Goal: Task Accomplishment & Management: Manage account settings

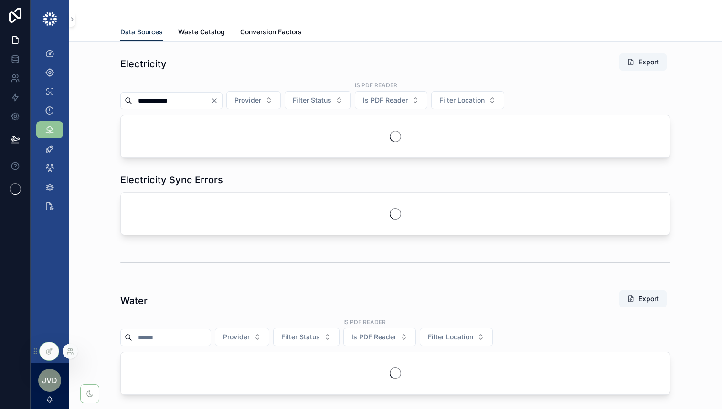
click at [71, 347] on div at bounding box center [70, 351] width 15 height 15
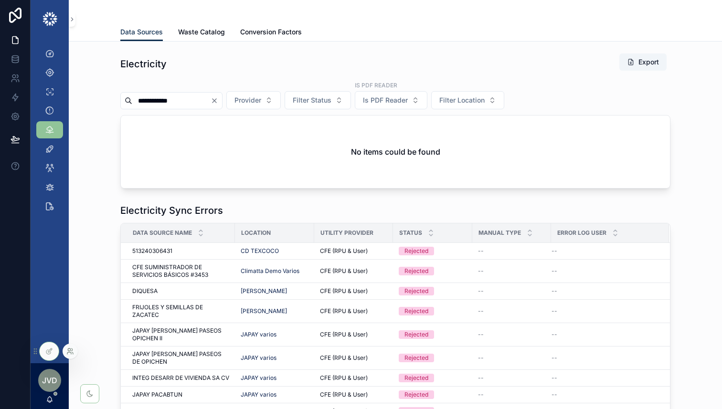
click at [67, 351] on icon at bounding box center [70, 352] width 8 height 8
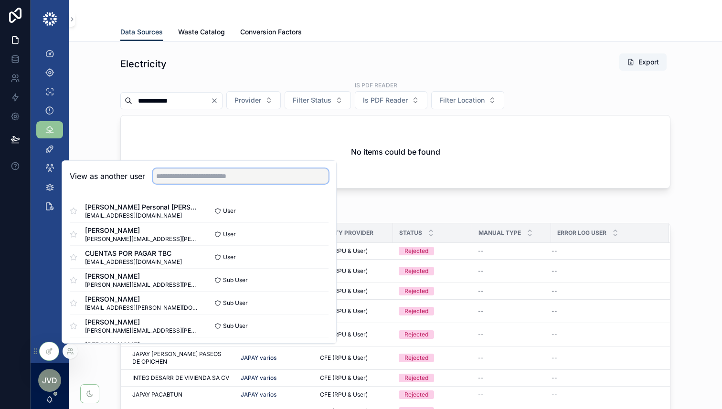
click at [219, 174] on input "text" at bounding box center [241, 176] width 176 height 15
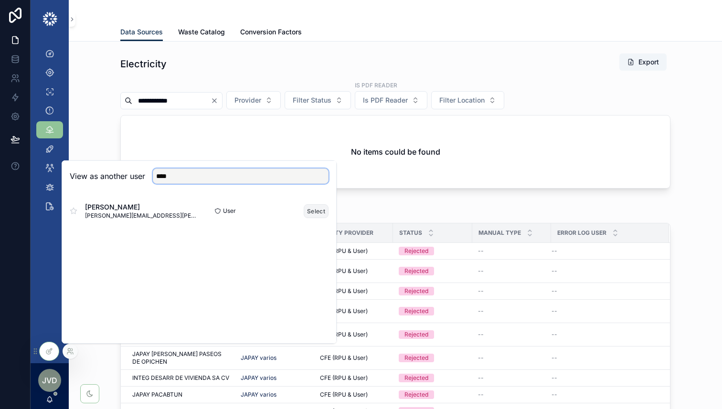
type input "****"
click at [320, 213] on button "Select" at bounding box center [316, 211] width 25 height 14
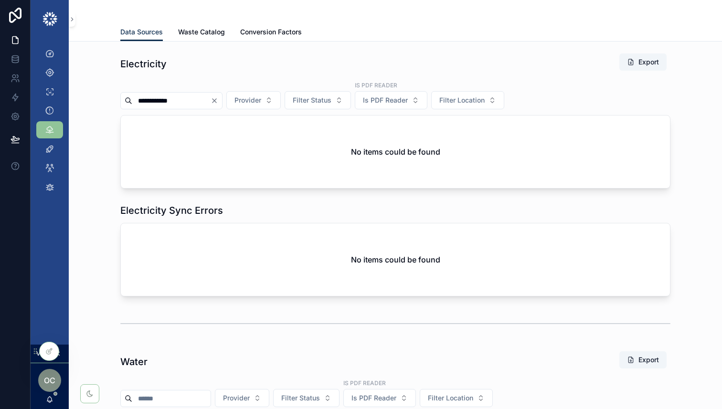
click at [218, 102] on icon "Clear" at bounding box center [215, 101] width 8 height 8
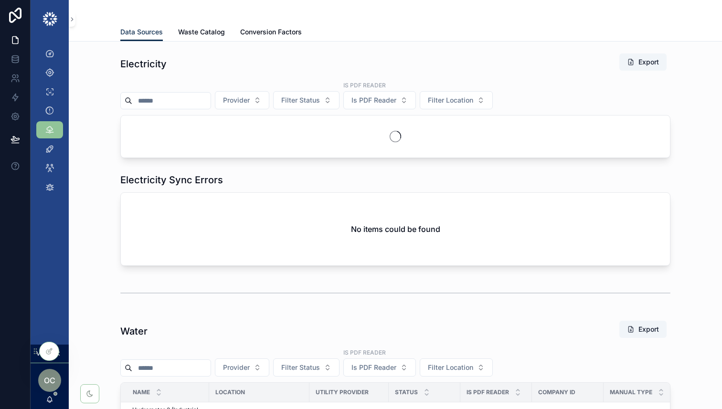
click at [113, 77] on div "Electricity Export Provider Filter Status Is PDF Reader Is PDF Reader Filter Lo…" at bounding box center [395, 105] width 638 height 113
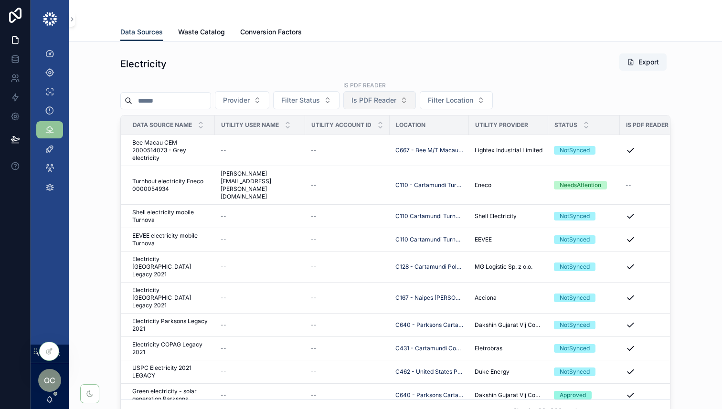
click at [396, 101] on span "Is PDF Reader" at bounding box center [374, 101] width 45 height 10
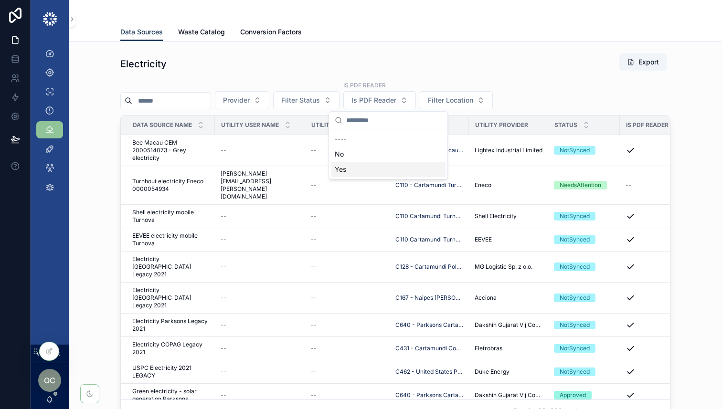
click at [362, 168] on div "Yes" at bounding box center [388, 169] width 115 height 15
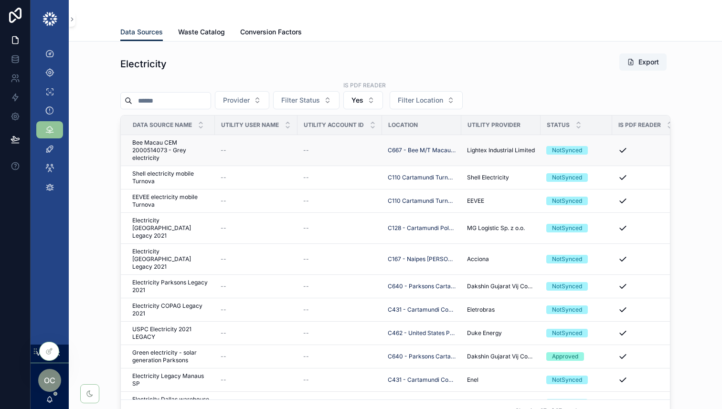
click at [182, 157] on span "Bee Macau CEM 2000514073 - Grey electricity" at bounding box center [170, 150] width 77 height 23
click at [195, 184] on span "Shell electricity mobile Turnova" at bounding box center [170, 177] width 77 height 15
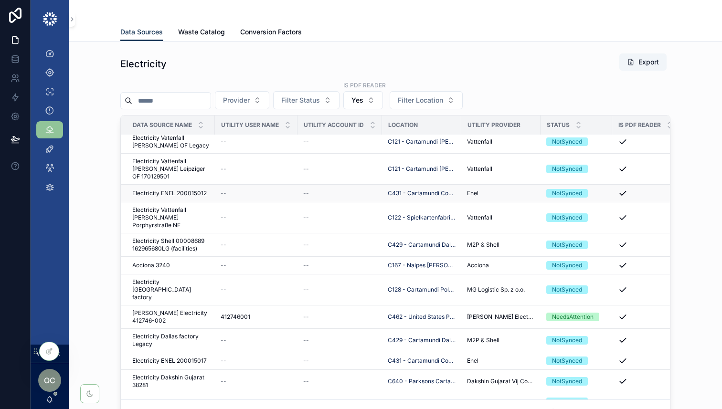
click at [244, 190] on div "--" at bounding box center [256, 194] width 71 height 8
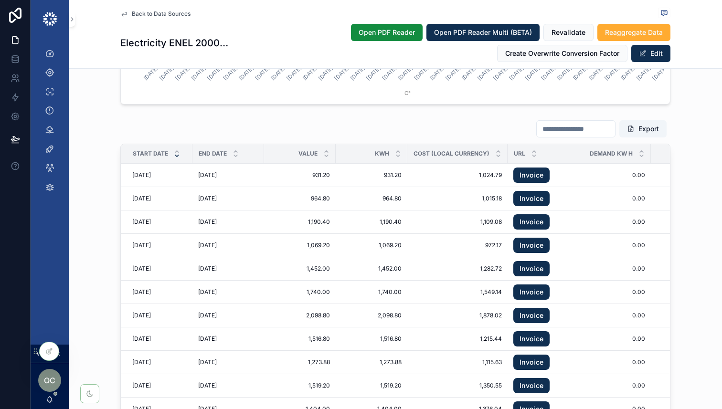
scroll to position [1213, 0]
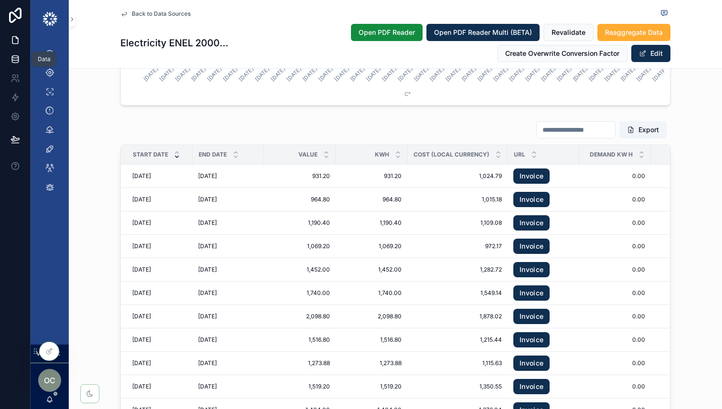
click at [13, 59] on icon at bounding box center [16, 59] width 10 height 10
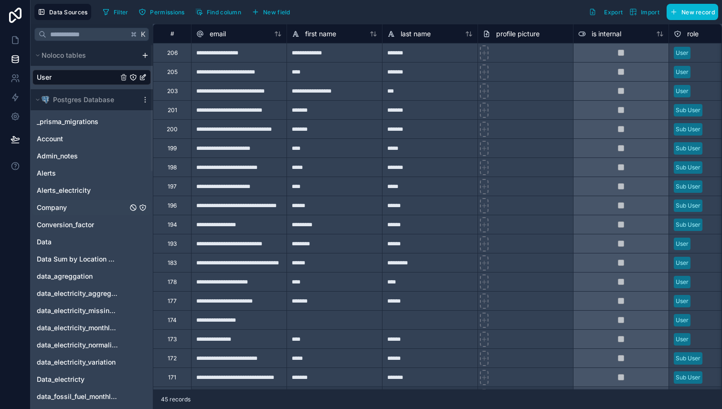
click at [50, 204] on span "Company" at bounding box center [52, 208] width 30 height 10
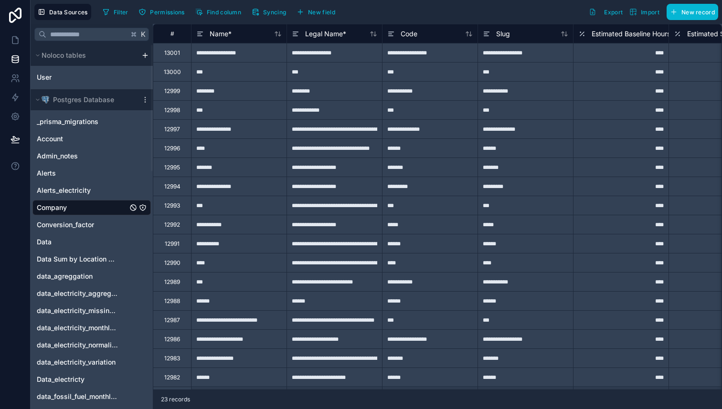
scroll to position [93, 0]
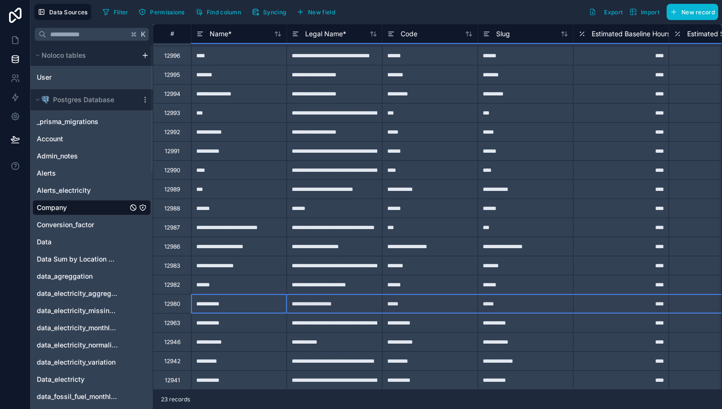
click at [163, 304] on div "12980" at bounding box center [172, 303] width 38 height 19
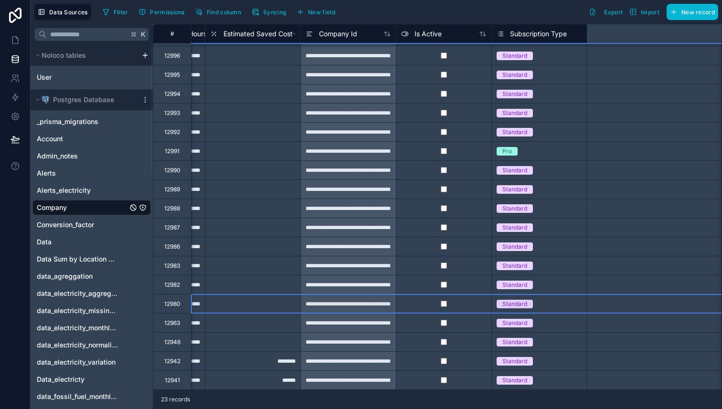
scroll to position [93, 684]
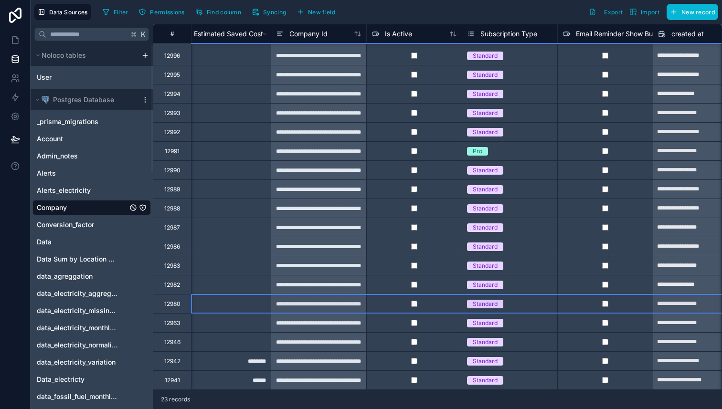
click at [332, 309] on div "**********" at bounding box center [319, 303] width 96 height 19
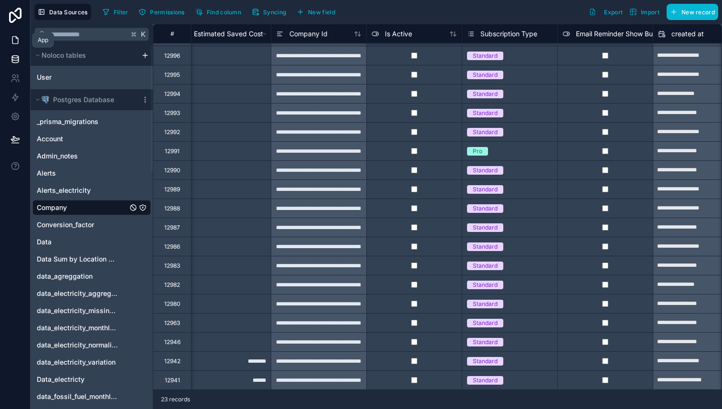
click at [16, 37] on icon at bounding box center [15, 40] width 6 height 7
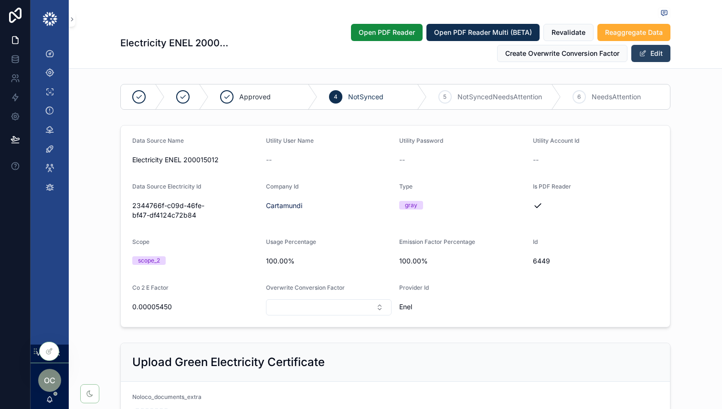
click at [651, 57] on button "Edit" at bounding box center [650, 53] width 39 height 17
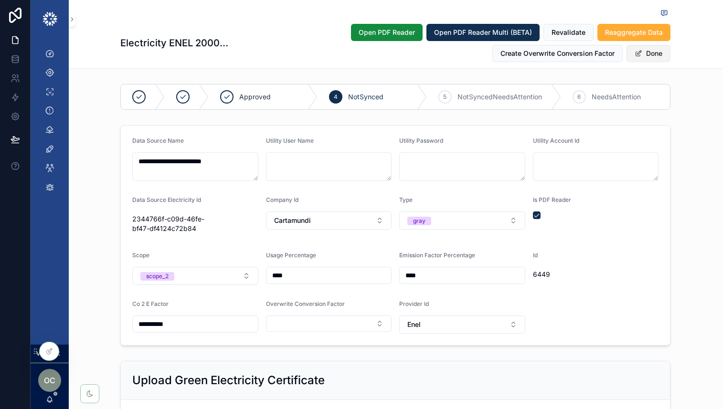
click at [645, 52] on button "Done" at bounding box center [649, 53] width 44 height 17
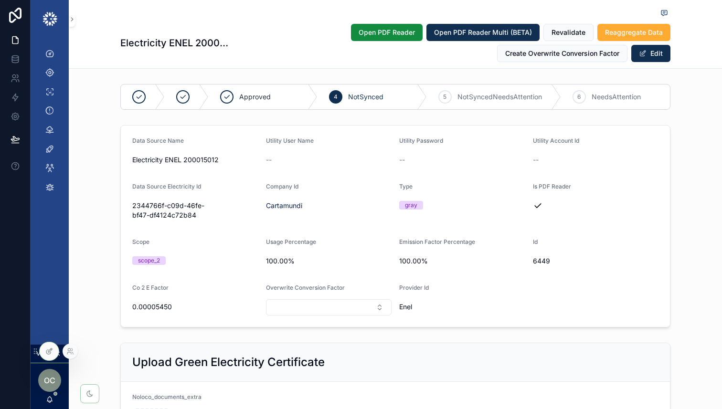
click at [47, 350] on icon at bounding box center [49, 352] width 8 height 8
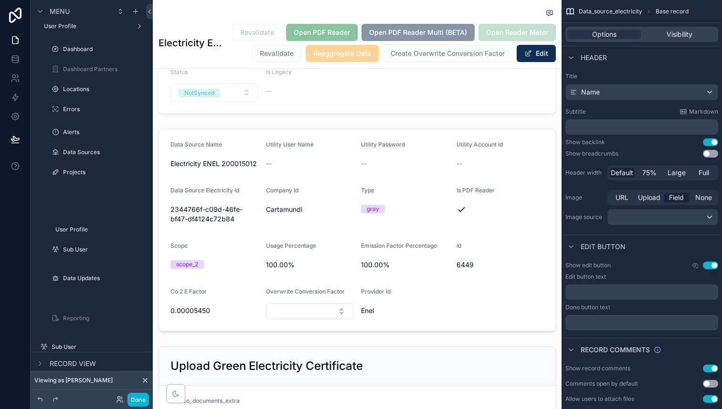
scroll to position [322, 0]
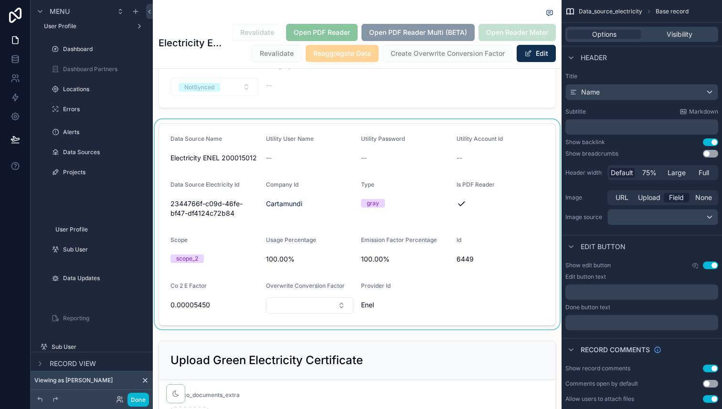
click at [324, 195] on div "scrollable content" at bounding box center [357, 224] width 409 height 210
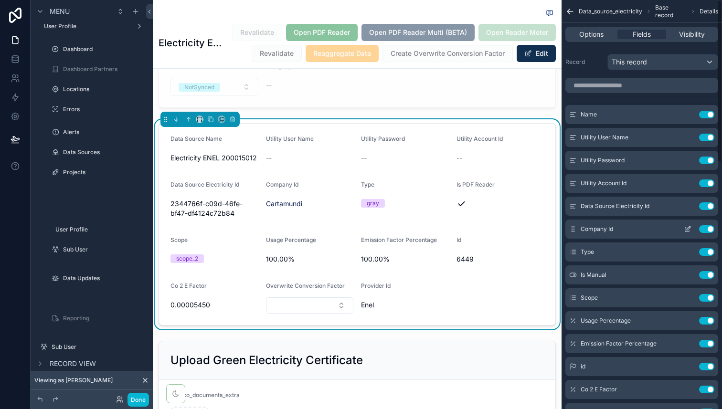
click at [710, 227] on button "Use setting" at bounding box center [706, 229] width 15 height 8
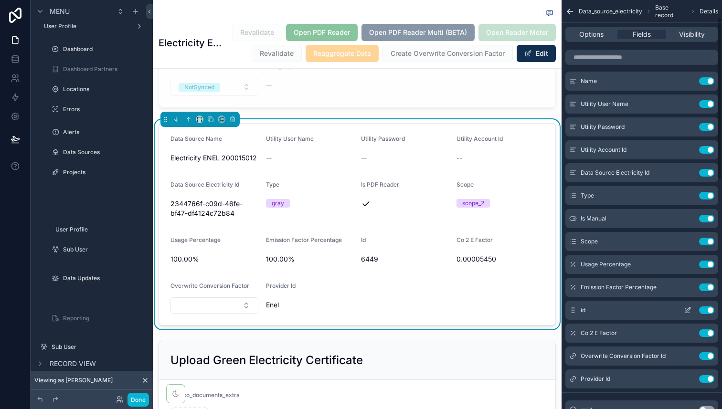
scroll to position [54, 0]
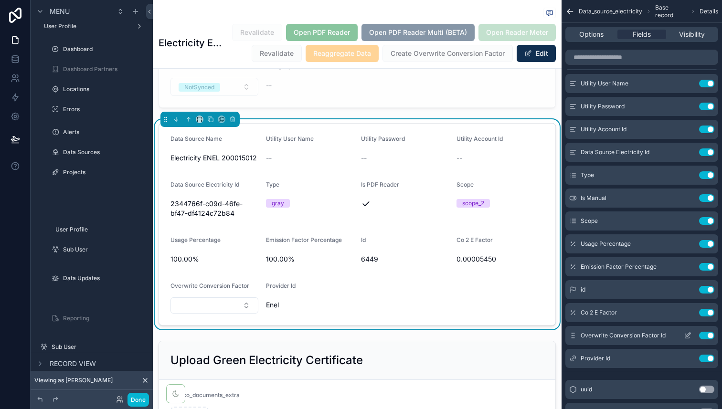
click at [707, 335] on button "Use setting" at bounding box center [706, 336] width 15 height 8
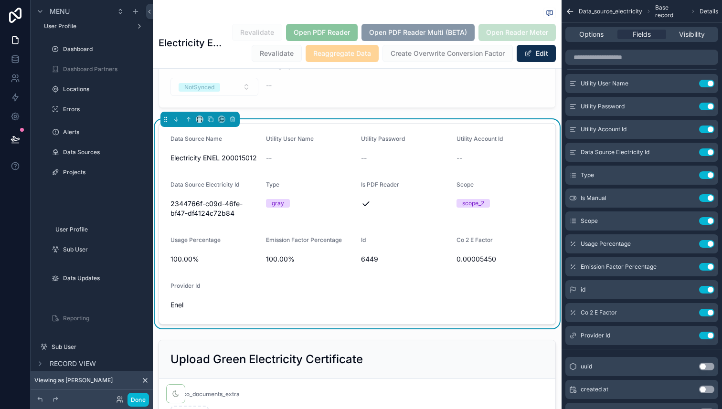
click at [707, 335] on button "Use setting" at bounding box center [706, 336] width 15 height 8
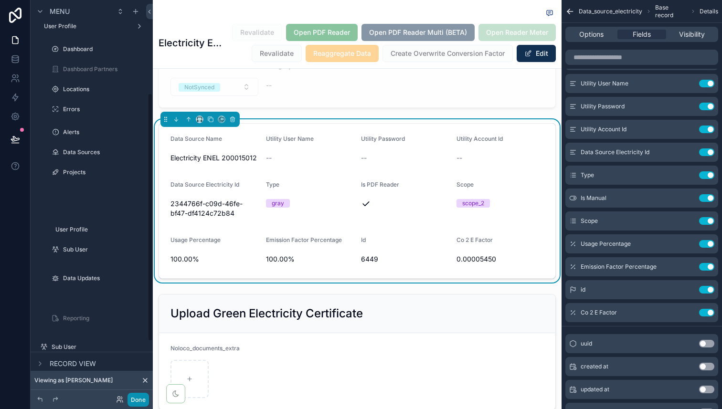
click at [136, 402] on button "Done" at bounding box center [138, 400] width 21 height 14
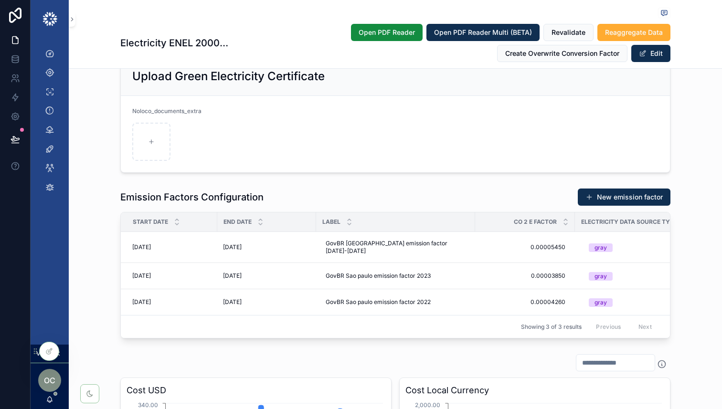
scroll to position [0, 0]
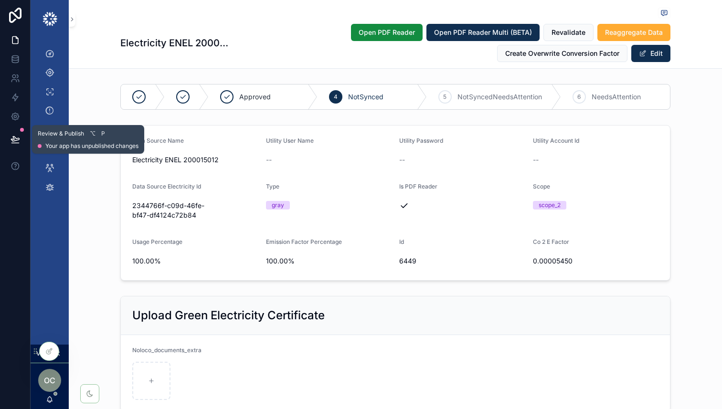
click at [11, 138] on icon at bounding box center [16, 140] width 10 height 10
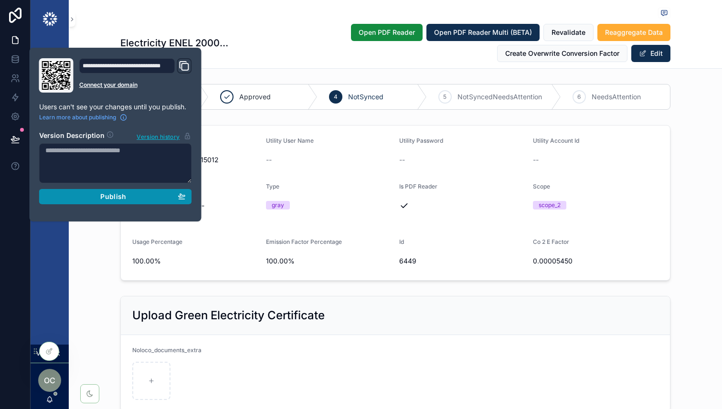
click at [115, 201] on span "Publish" at bounding box center [113, 197] width 26 height 9
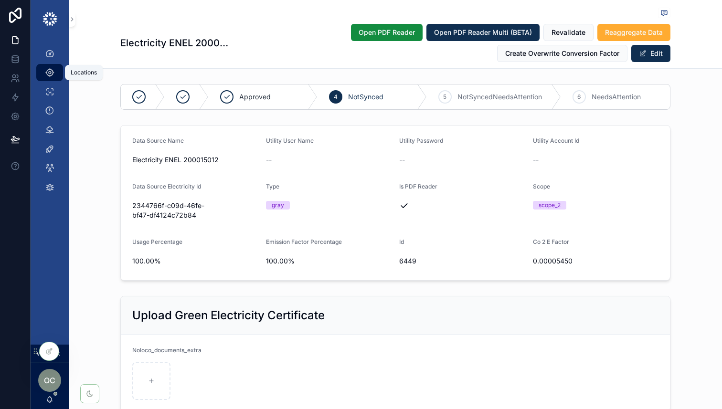
click at [55, 74] on div "Locations" at bounding box center [49, 72] width 15 height 15
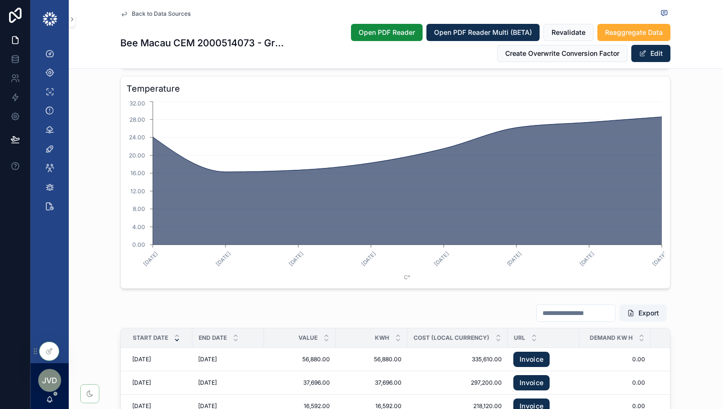
scroll to position [1408, 0]
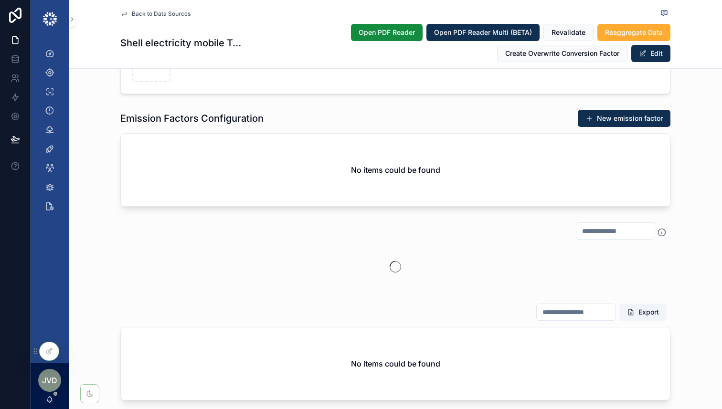
scroll to position [767, 0]
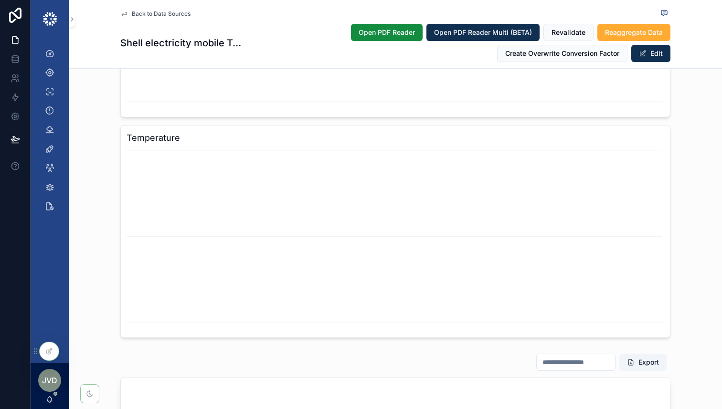
scroll to position [1410, 0]
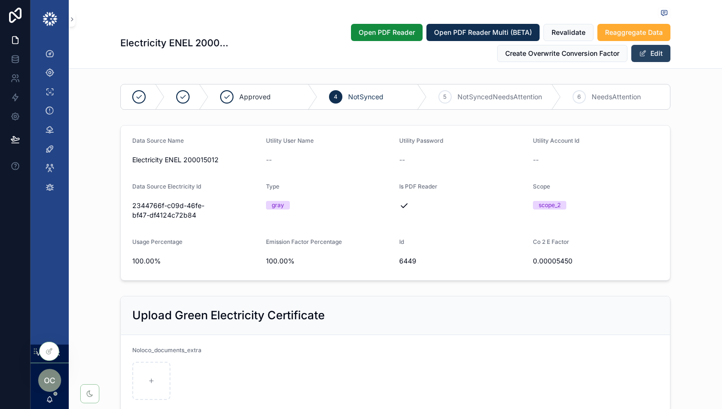
click at [649, 51] on button "Edit" at bounding box center [650, 53] width 39 height 17
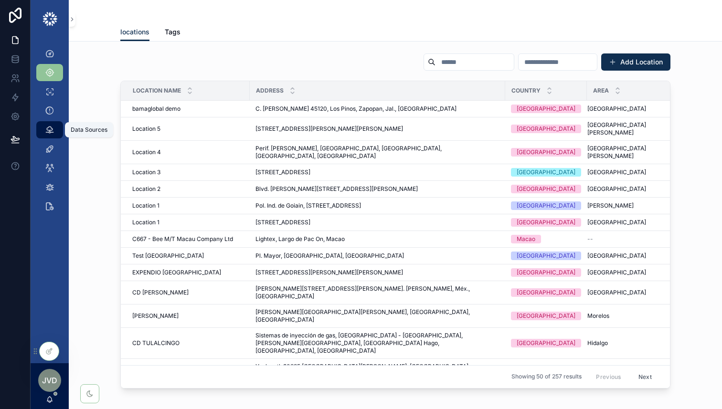
click at [49, 130] on icon "scrollable content" at bounding box center [50, 130] width 10 height 10
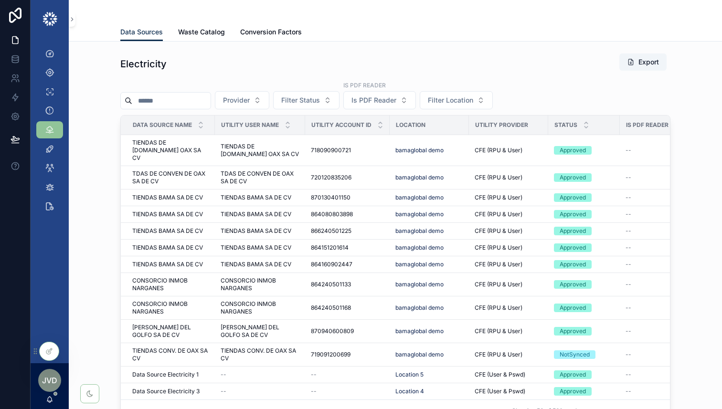
click at [109, 128] on div "Electricity Export Provider Filter Status Is PDF Reader Is PDF Reader Filter Lo…" at bounding box center [395, 238] width 638 height 378
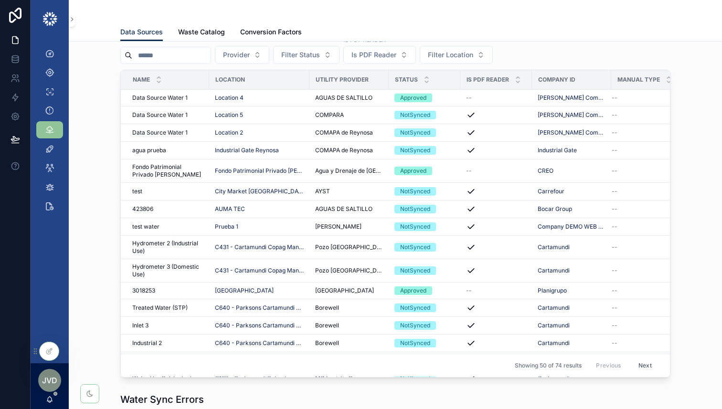
scroll to position [773, 0]
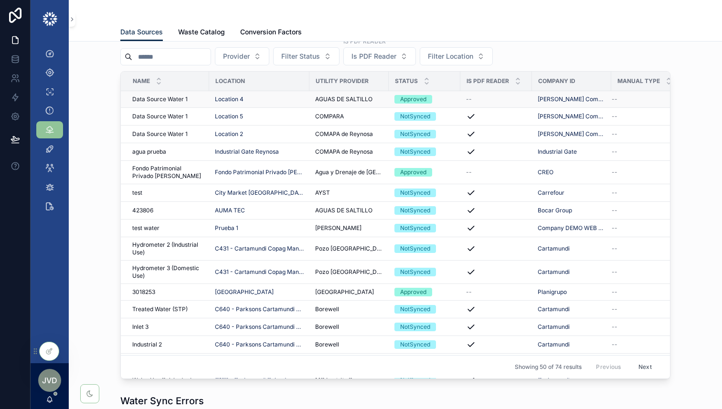
click at [279, 103] on div "Location 4" at bounding box center [259, 100] width 89 height 8
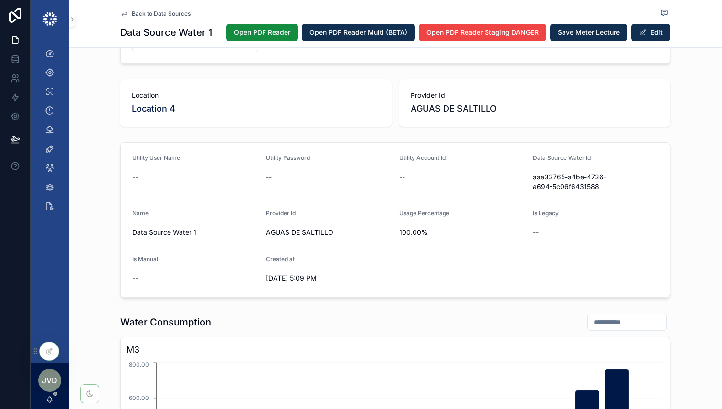
scroll to position [315, 0]
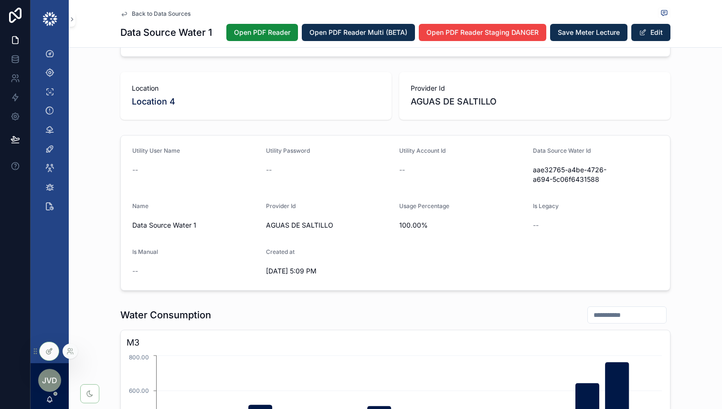
click at [45, 355] on div at bounding box center [49, 351] width 19 height 18
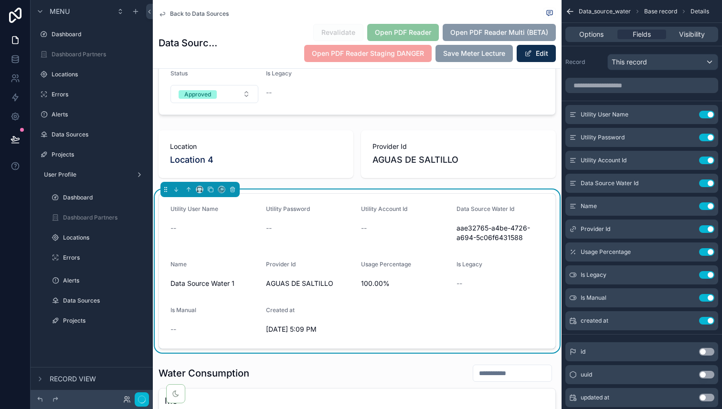
scroll to position [151, 0]
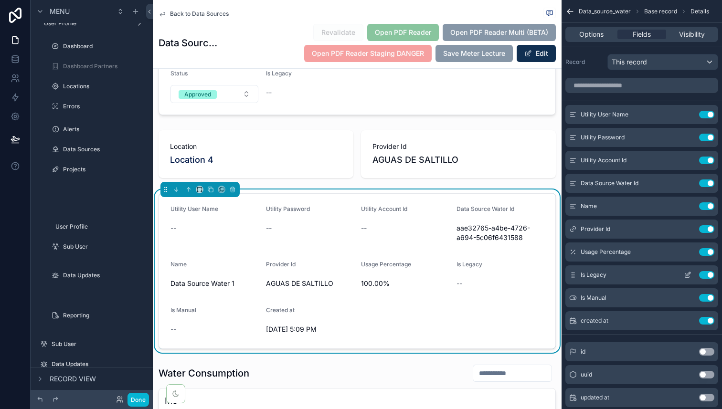
click at [709, 275] on button "Use setting" at bounding box center [706, 275] width 15 height 8
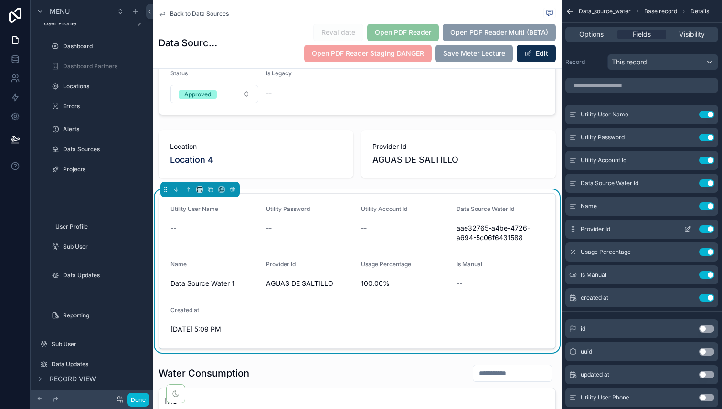
click at [709, 227] on button "Use setting" at bounding box center [706, 229] width 15 height 8
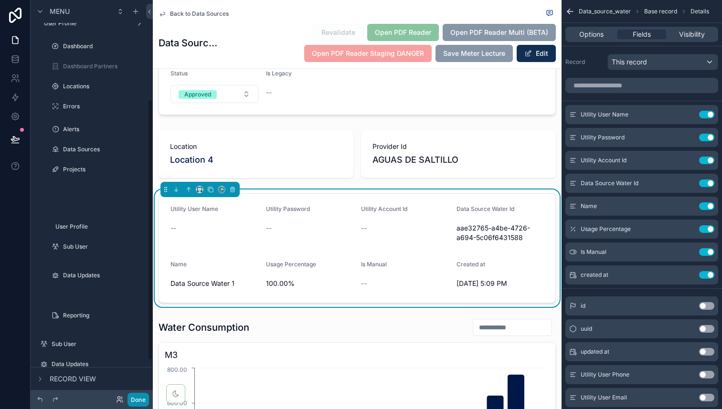
click at [142, 401] on button "Done" at bounding box center [138, 400] width 21 height 14
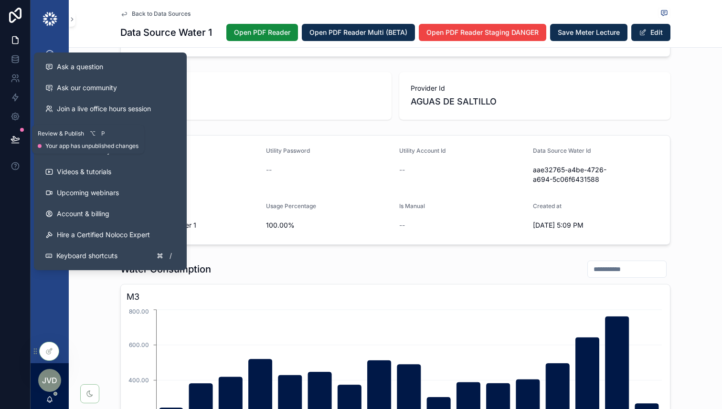
click at [17, 137] on icon at bounding box center [16, 140] width 10 height 10
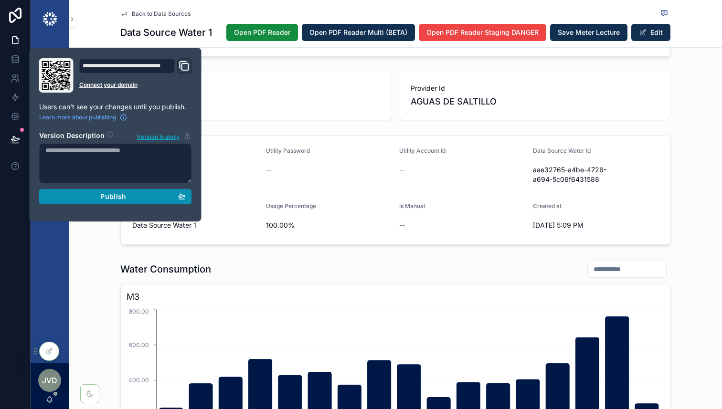
click at [125, 197] on span "Publish" at bounding box center [113, 197] width 26 height 9
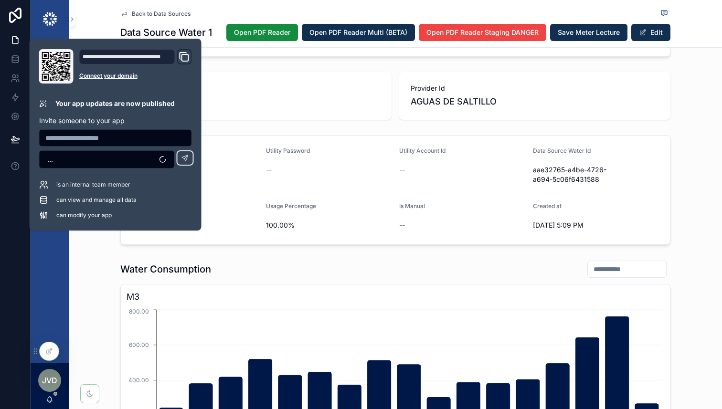
click at [312, 252] on div "Validating 2 Approved 3 NotSynced 4 NotSyncedNeedsAttention 5 NeedsAttention Ad…" at bounding box center [395, 406] width 653 height 1325
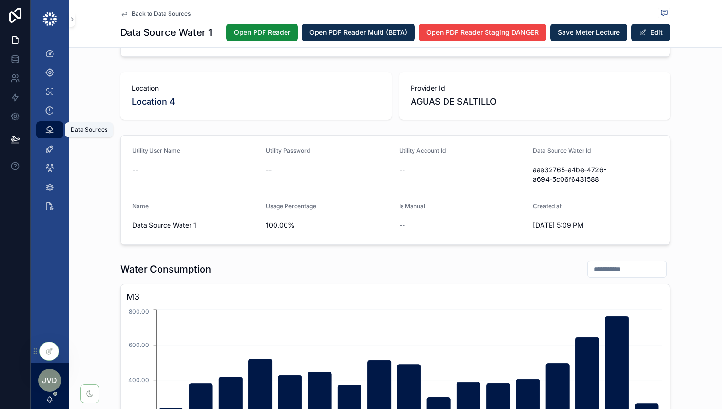
click at [51, 128] on icon "scrollable content" at bounding box center [50, 130] width 10 height 10
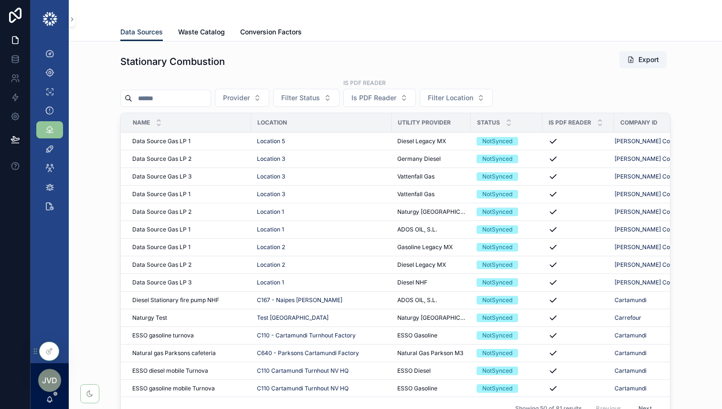
scroll to position [1261, 0]
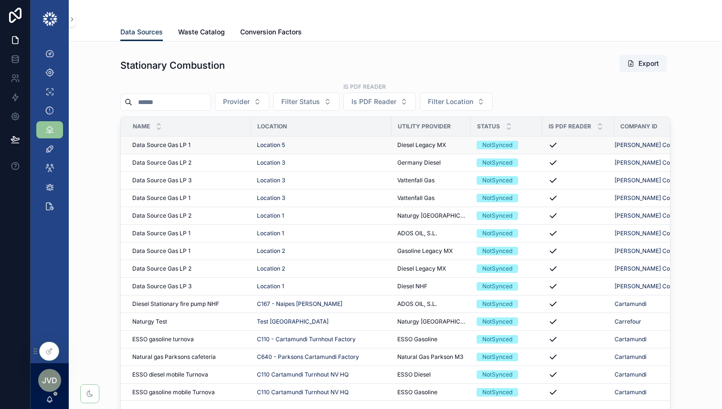
click at [230, 145] on div "Data Source Gas LP 1 Data Source Gas LP 1" at bounding box center [188, 145] width 113 height 8
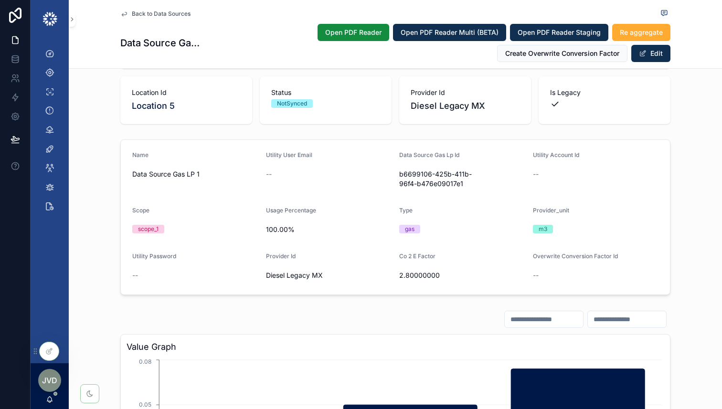
scroll to position [395, 0]
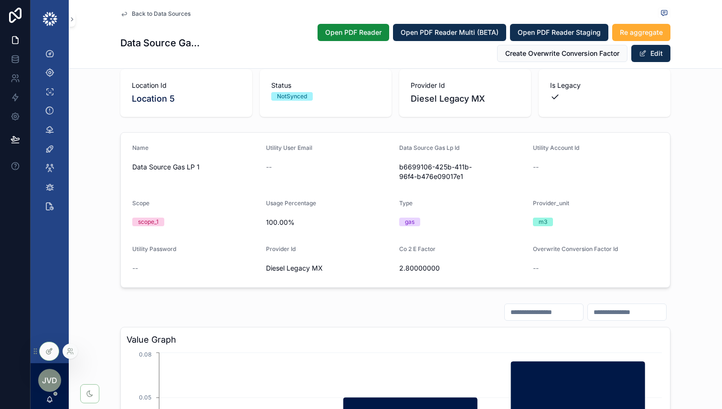
click at [52, 351] on icon at bounding box center [49, 352] width 8 height 8
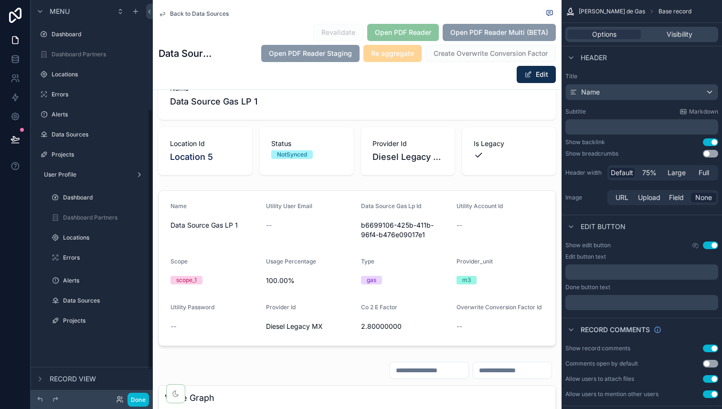
scroll to position [166, 0]
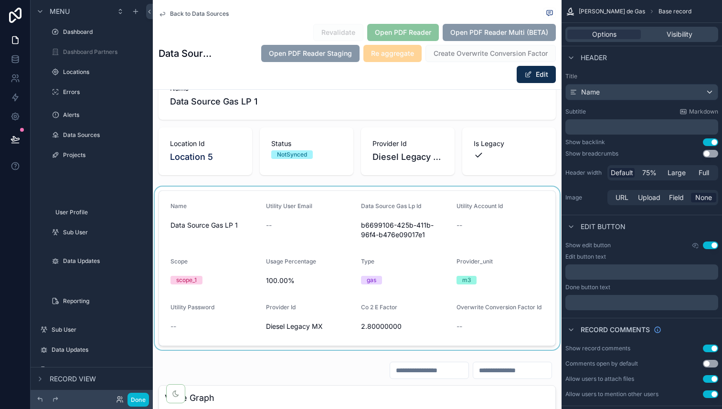
click at [286, 337] on div "scrollable content" at bounding box center [357, 268] width 409 height 163
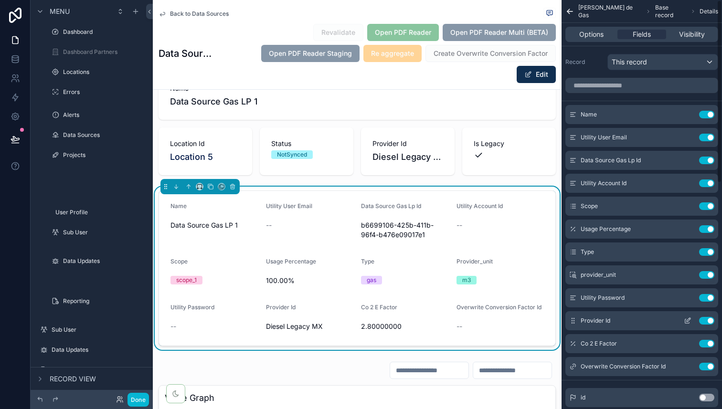
click at [709, 321] on button "Use setting" at bounding box center [706, 321] width 15 height 8
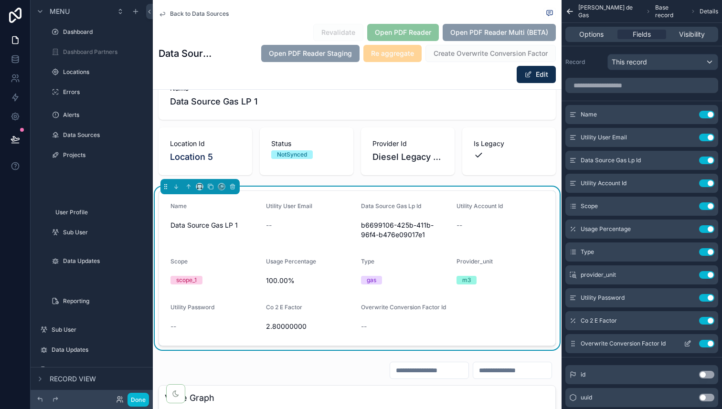
click at [707, 344] on button "Use setting" at bounding box center [706, 344] width 15 height 8
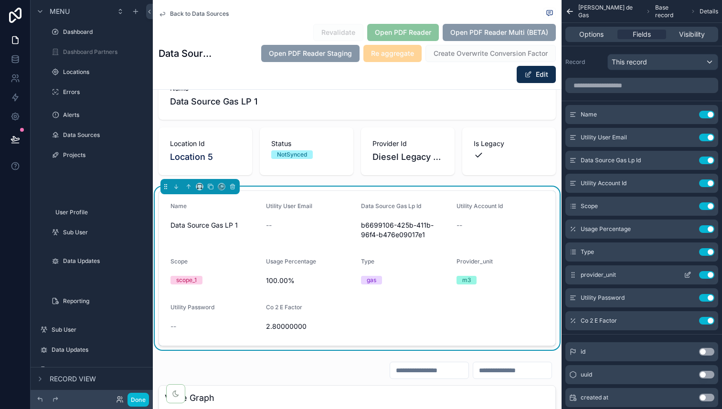
click at [689, 276] on icon "scrollable content" at bounding box center [688, 275] width 8 height 8
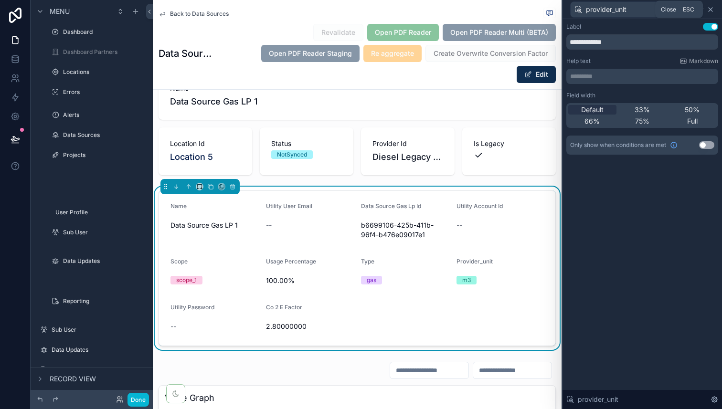
click at [710, 8] on icon at bounding box center [711, 10] width 8 height 8
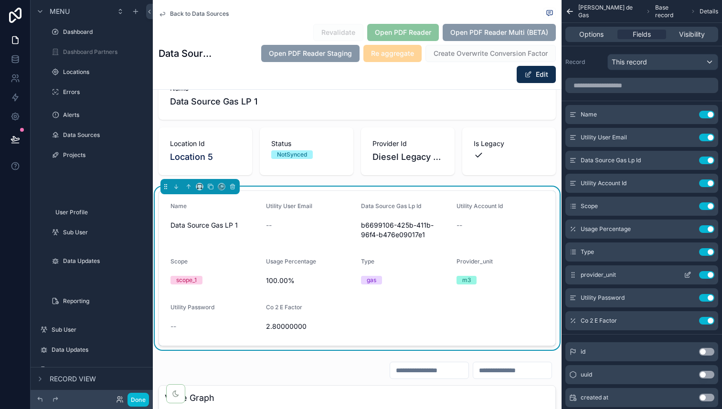
click at [713, 274] on button "Use setting" at bounding box center [706, 275] width 15 height 8
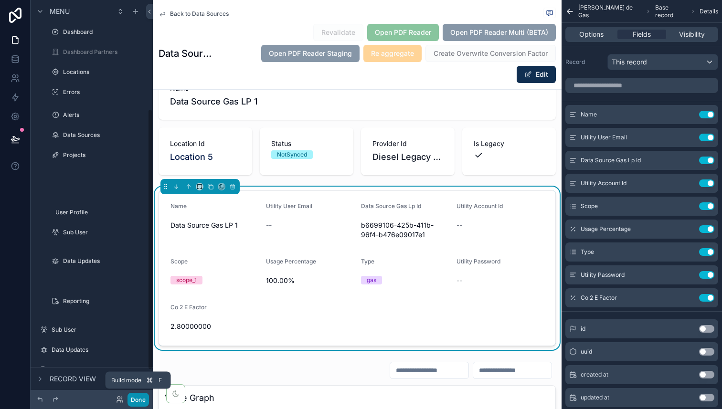
click at [140, 399] on button "Done" at bounding box center [138, 400] width 21 height 14
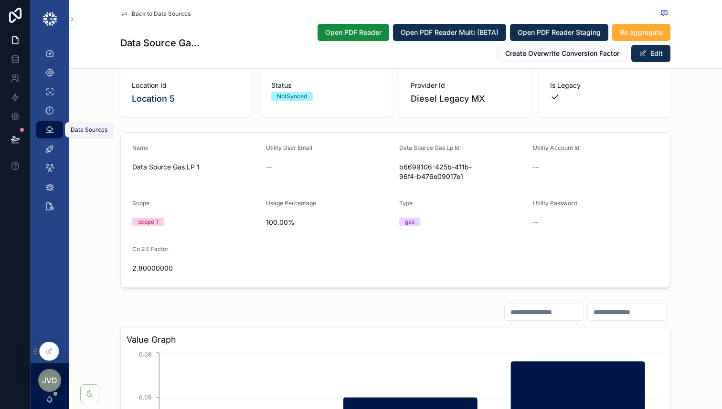
click at [47, 134] on icon "scrollable content" at bounding box center [50, 130] width 10 height 10
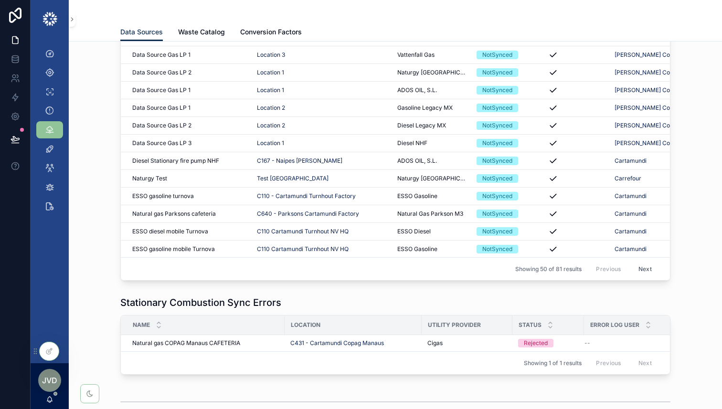
scroll to position [1375, 0]
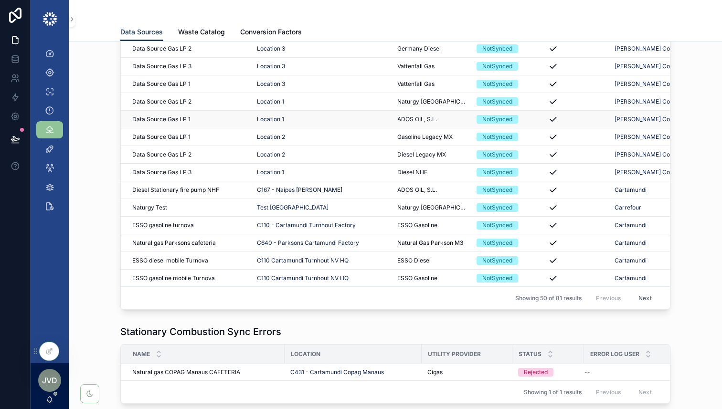
click at [224, 119] on div "Data Source Gas LP 1 Data Source Gas LP 1" at bounding box center [188, 120] width 113 height 8
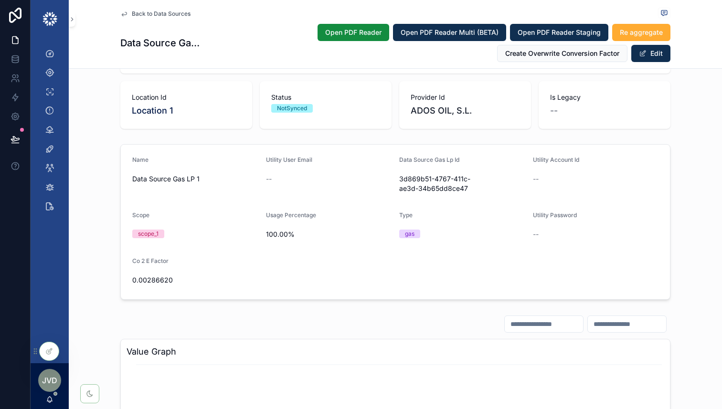
scroll to position [392, 0]
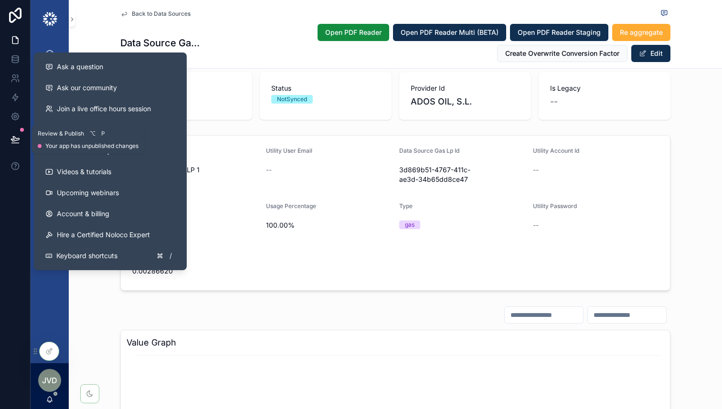
click at [10, 141] on button at bounding box center [15, 139] width 21 height 27
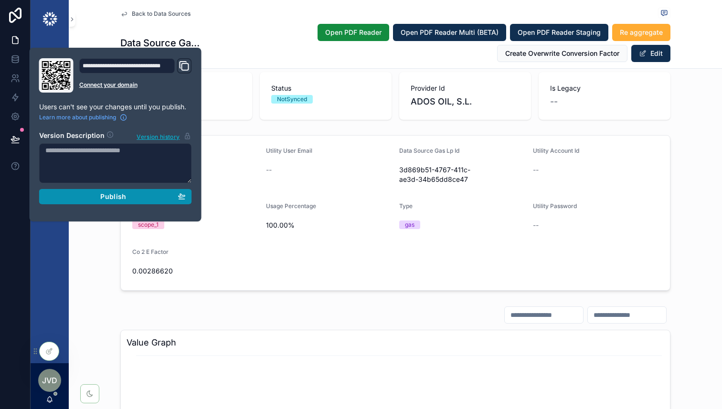
click at [139, 199] on div "Publish" at bounding box center [115, 197] width 140 height 9
